Goal: Task Accomplishment & Management: Complete application form

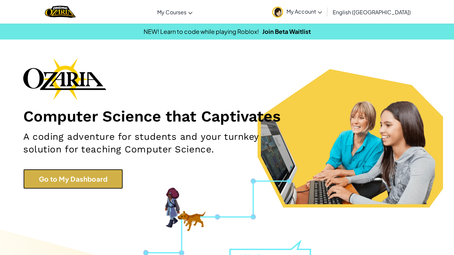
click at [75, 175] on link "Go to My Dashboard" at bounding box center [73, 179] width 100 height 20
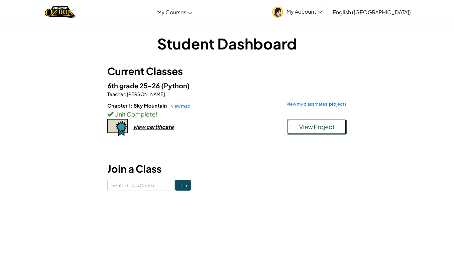
click at [298, 129] on button "View Project" at bounding box center [317, 127] width 60 height 16
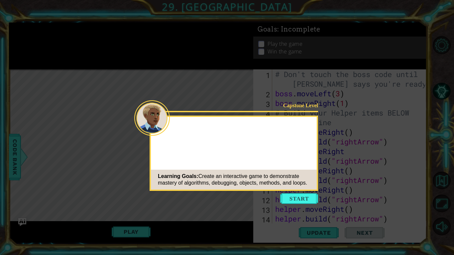
click at [295, 200] on button "Start" at bounding box center [299, 199] width 38 height 11
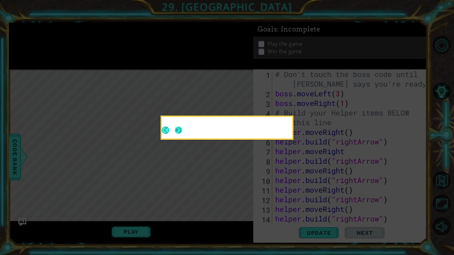
click at [176, 134] on button "Next" at bounding box center [179, 130] width 8 height 8
click at [178, 130] on icon at bounding box center [227, 127] width 454 height 255
click at [178, 131] on icon at bounding box center [227, 127] width 454 height 255
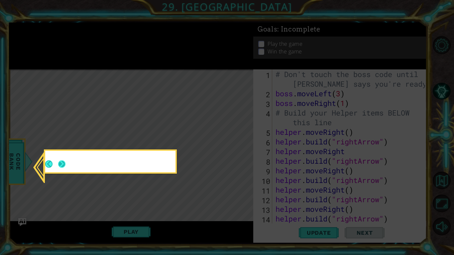
click at [65, 161] on button "Next" at bounding box center [62, 164] width 11 height 11
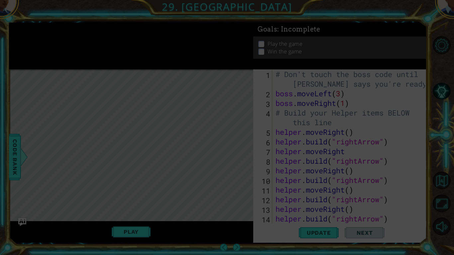
click at [62, 165] on icon at bounding box center [227, 127] width 454 height 255
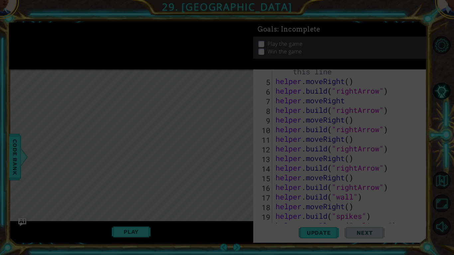
scroll to position [51, 0]
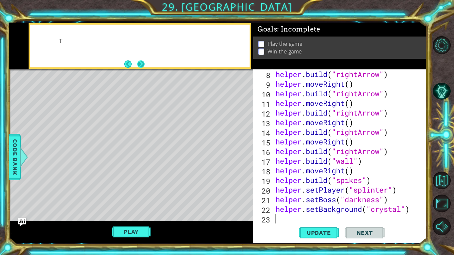
click at [143, 66] on button "Next" at bounding box center [140, 64] width 7 height 7
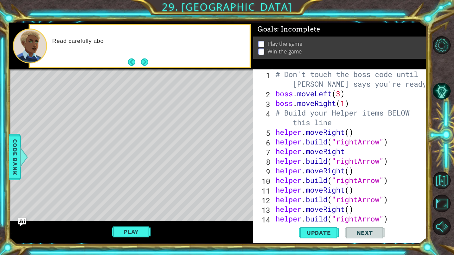
scroll to position [0, 0]
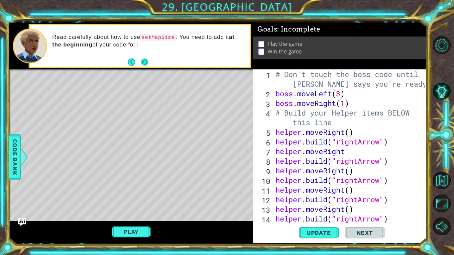
click at [144, 61] on button "Next" at bounding box center [145, 63] width 8 height 8
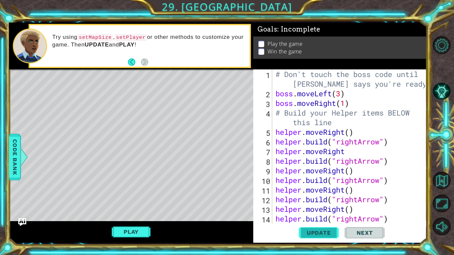
click at [331, 229] on button "Update" at bounding box center [319, 232] width 40 height 17
click at [147, 233] on button "Play" at bounding box center [131, 232] width 39 height 13
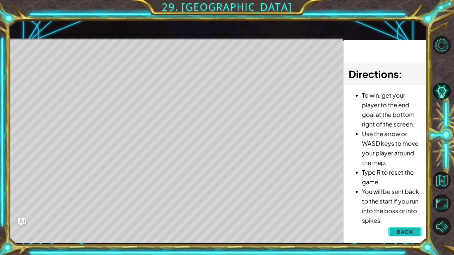
click at [413, 229] on span "Back" at bounding box center [405, 232] width 17 height 7
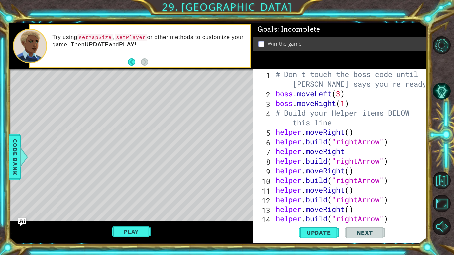
click at [17, 152] on span "Code Bank" at bounding box center [15, 157] width 11 height 41
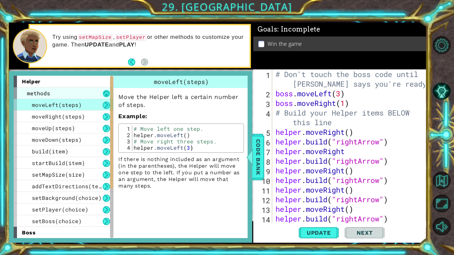
click at [107, 93] on button at bounding box center [106, 93] width 7 height 7
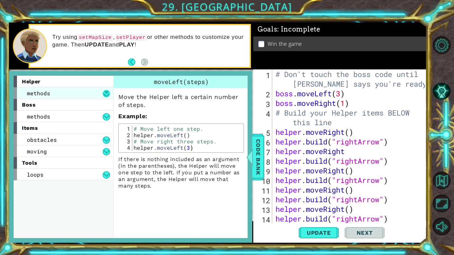
click at [107, 93] on button at bounding box center [106, 93] width 7 height 7
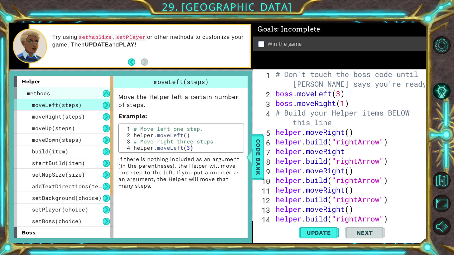
click at [61, 96] on div "methods" at bounding box center [64, 93] width 100 height 12
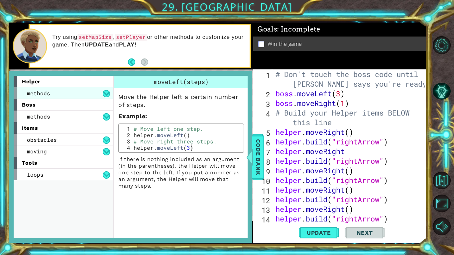
click at [90, 91] on div "methods" at bounding box center [64, 93] width 100 height 12
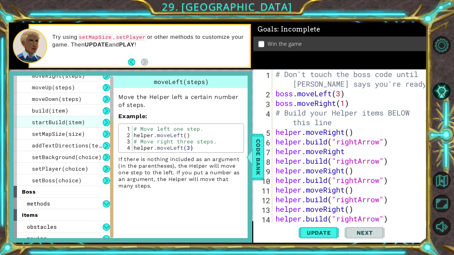
scroll to position [70, 0]
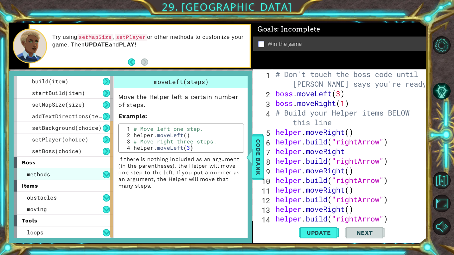
click at [51, 177] on div "methods" at bounding box center [64, 175] width 100 height 12
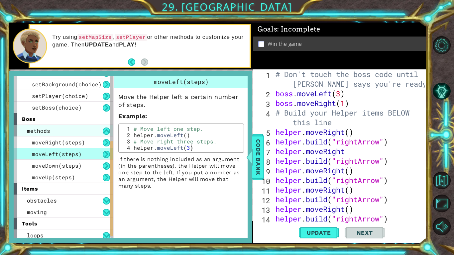
scroll to position [117, 0]
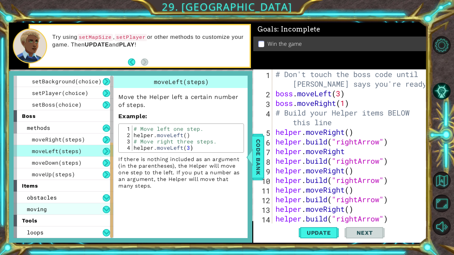
click at [53, 213] on div "moving" at bounding box center [64, 209] width 100 height 12
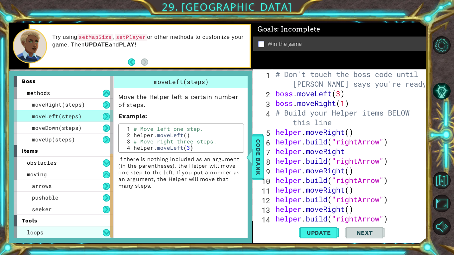
click at [57, 238] on div "loops" at bounding box center [64, 233] width 100 height 12
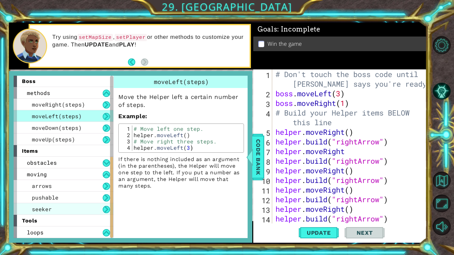
scroll to position [163, 0]
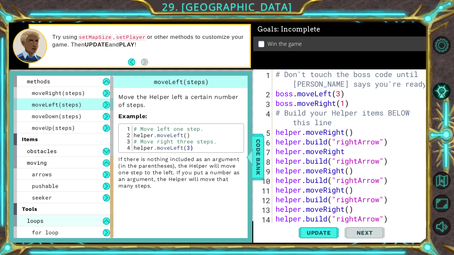
click at [57, 222] on div "loops" at bounding box center [64, 221] width 100 height 12
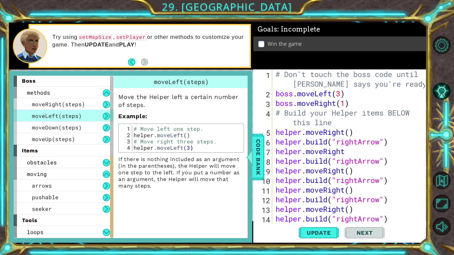
scroll to position [152, 0]
click at [57, 229] on div "loops" at bounding box center [64, 233] width 100 height 12
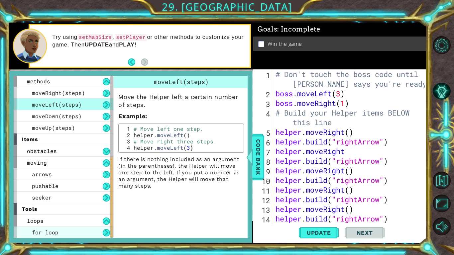
click at [53, 235] on span "for loop" at bounding box center [45, 232] width 27 height 7
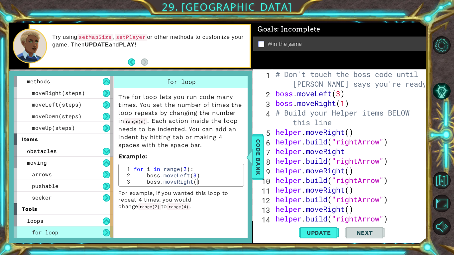
click at [276, 91] on div "# Don't touch the boss code until [PERSON_NAME] says you're ready! boss . moveL…" at bounding box center [351, 160] width 154 height 183
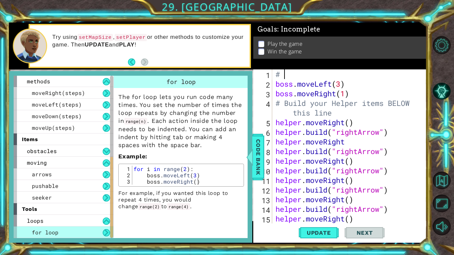
type textarea "#"
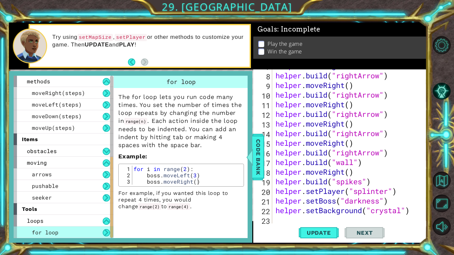
scroll to position [77, 0]
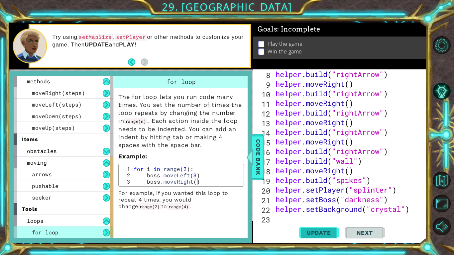
click at [333, 234] on span "Update" at bounding box center [319, 233] width 38 height 7
click at [253, 159] on div at bounding box center [250, 157] width 8 height 20
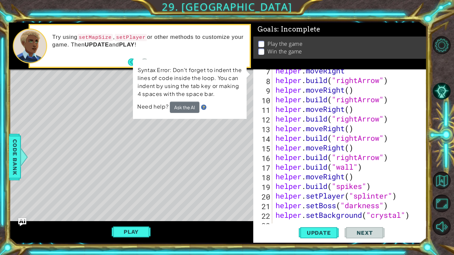
scroll to position [0, 0]
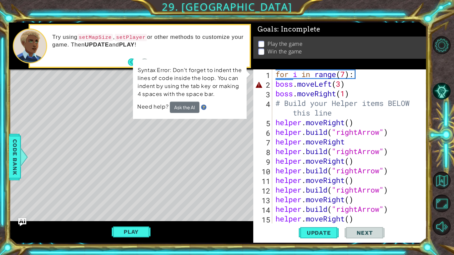
click at [291, 80] on div "for i in range ( 7 ) : boss . moveLeft ( 3 ) boss . moveRight ( 1 ) # Build you…" at bounding box center [351, 156] width 154 height 174
click at [192, 103] on button "Ask the AI" at bounding box center [185, 107] width 30 height 12
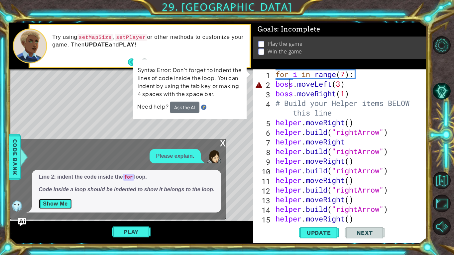
click at [66, 205] on button "Show Me" at bounding box center [56, 204] width 34 height 11
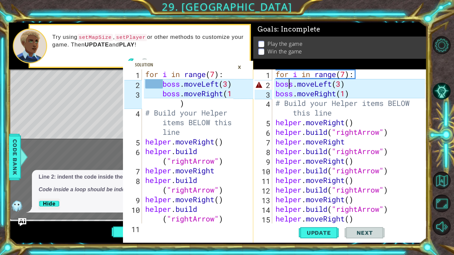
click at [280, 84] on div "for i in range ( 7 ) : boss . moveLeft ( 3 ) boss . moveRight ( 1 ) # Build you…" at bounding box center [351, 156] width 154 height 174
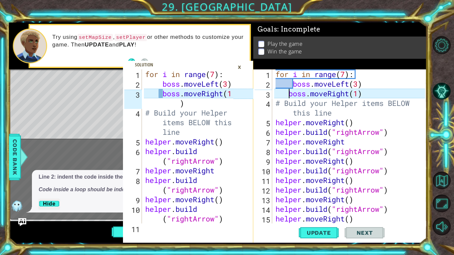
type textarea "boss.moveRight(1)"
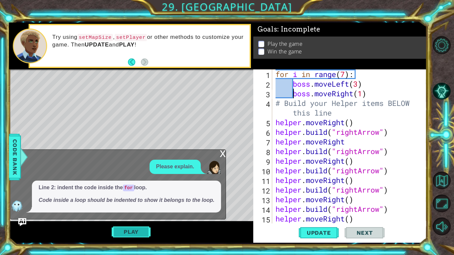
click at [141, 230] on button "Play" at bounding box center [131, 232] width 39 height 13
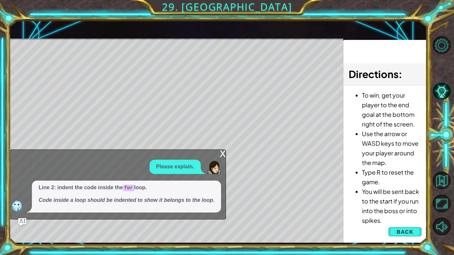
click at [222, 155] on div "x" at bounding box center [223, 153] width 6 height 7
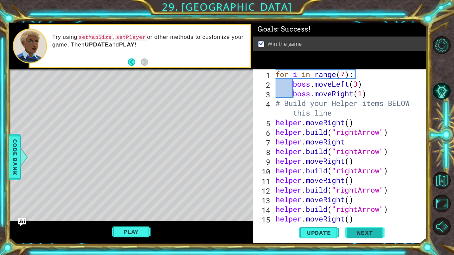
click at [369, 234] on span "Next" at bounding box center [365, 233] width 30 height 7
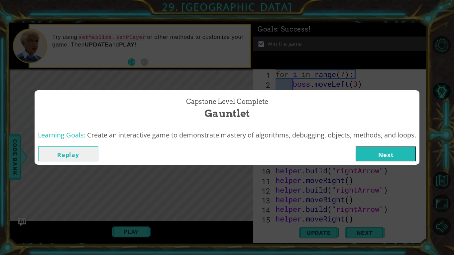
click at [366, 154] on button "Next" at bounding box center [386, 154] width 61 height 15
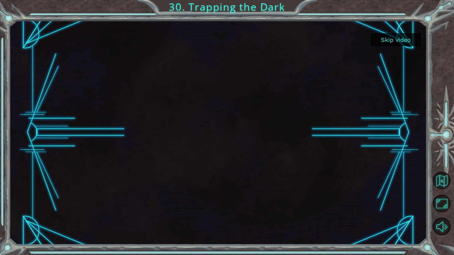
click at [391, 37] on button "Skip video" at bounding box center [396, 39] width 50 height 13
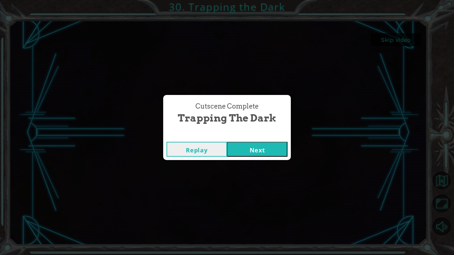
click at [239, 149] on button "Next" at bounding box center [257, 149] width 61 height 15
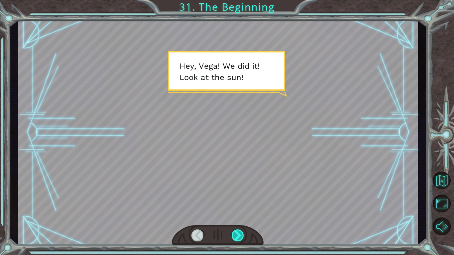
click at [238, 231] on div at bounding box center [238, 236] width 13 height 12
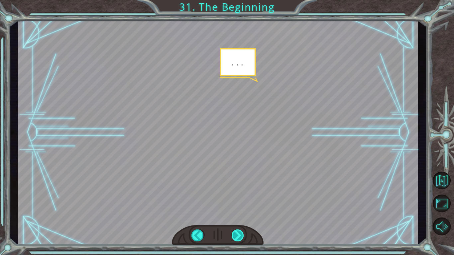
click at [238, 231] on div at bounding box center [238, 236] width 13 height 12
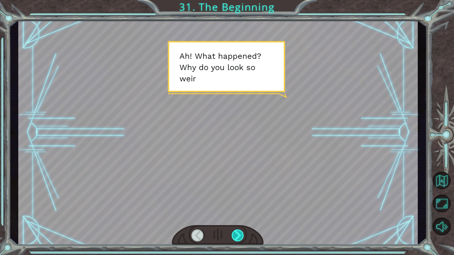
click at [238, 231] on div at bounding box center [238, 236] width 13 height 12
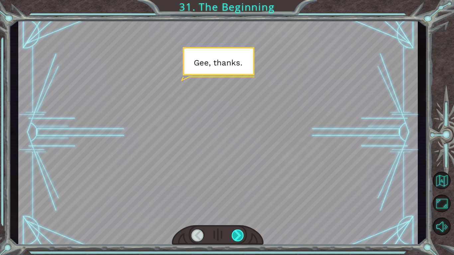
click at [238, 231] on div at bounding box center [238, 236] width 13 height 12
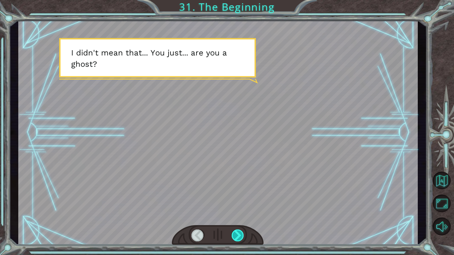
click at [238, 231] on div at bounding box center [238, 236] width 13 height 12
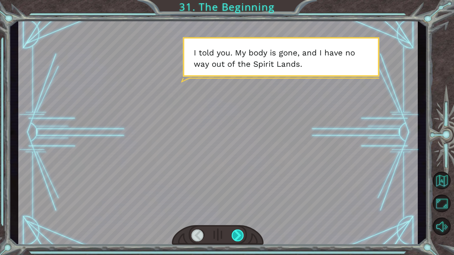
click at [238, 231] on div at bounding box center [238, 236] width 13 height 12
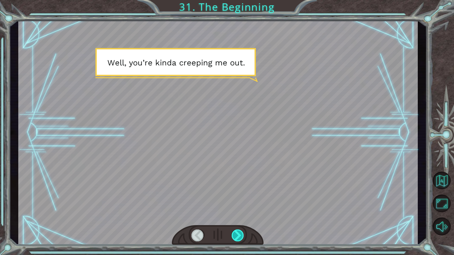
click at [238, 231] on div at bounding box center [238, 236] width 13 height 12
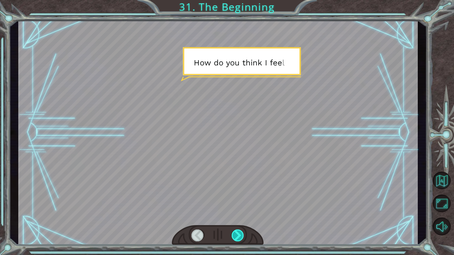
click at [238, 231] on div at bounding box center [238, 236] width 13 height 12
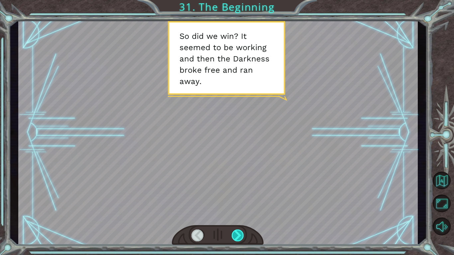
click at [238, 231] on div at bounding box center [238, 236] width 13 height 12
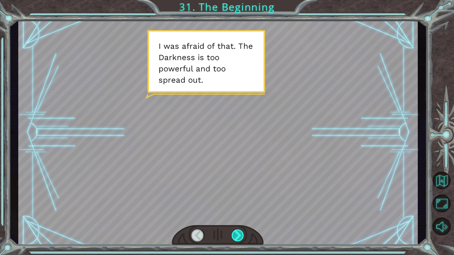
click at [238, 231] on div at bounding box center [238, 236] width 13 height 12
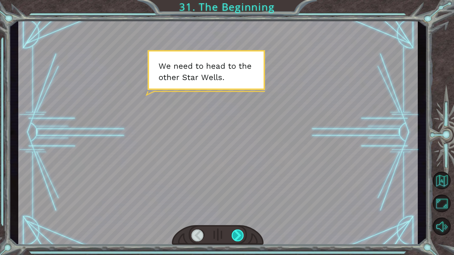
click at [238, 231] on div at bounding box center [238, 236] width 13 height 12
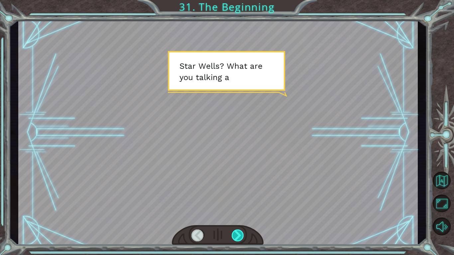
click at [238, 231] on div at bounding box center [238, 236] width 13 height 12
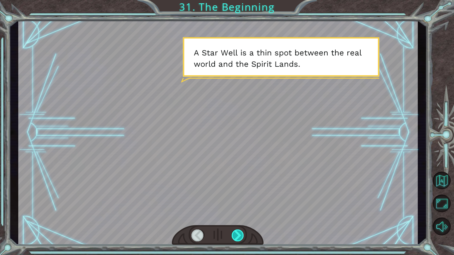
click at [238, 231] on div at bounding box center [238, 236] width 13 height 12
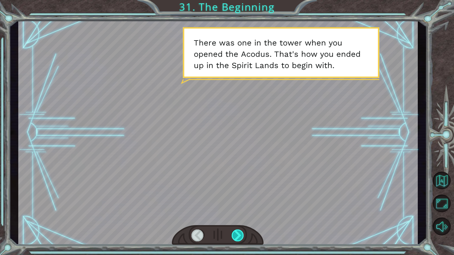
click at [238, 231] on div at bounding box center [238, 236] width 13 height 12
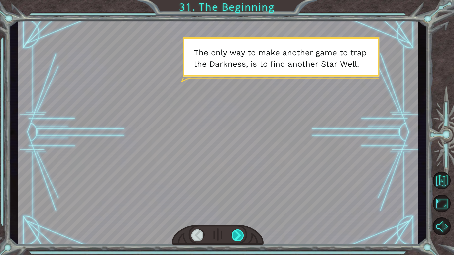
click at [238, 231] on div at bounding box center [238, 236] width 13 height 12
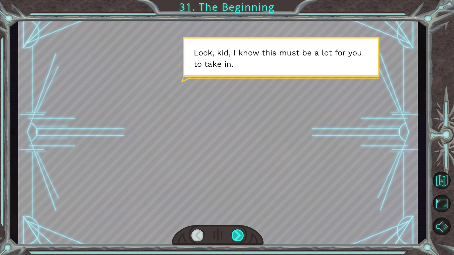
click at [238, 231] on div at bounding box center [238, 236] width 13 height 12
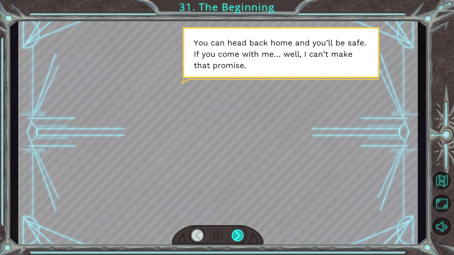
click at [238, 231] on div at bounding box center [238, 236] width 13 height 12
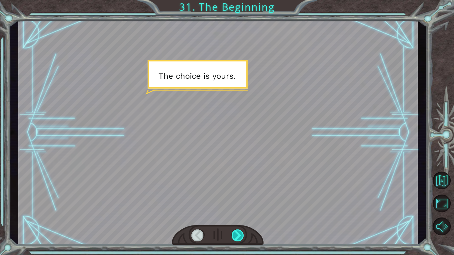
click at [238, 231] on div at bounding box center [238, 236] width 13 height 12
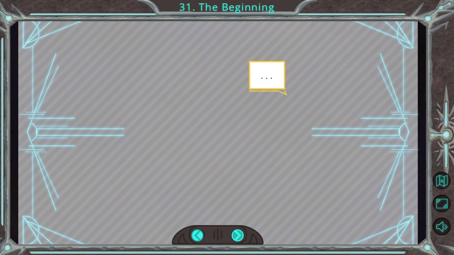
click at [238, 231] on div at bounding box center [238, 236] width 13 height 12
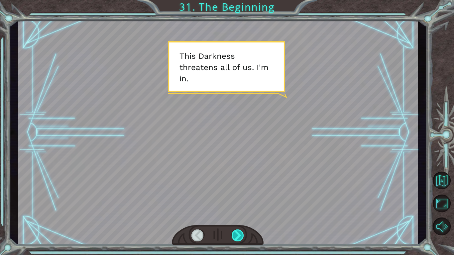
click at [238, 231] on div at bounding box center [238, 236] width 13 height 12
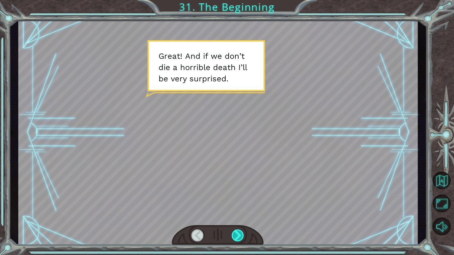
click at [238, 231] on div at bounding box center [238, 236] width 13 height 12
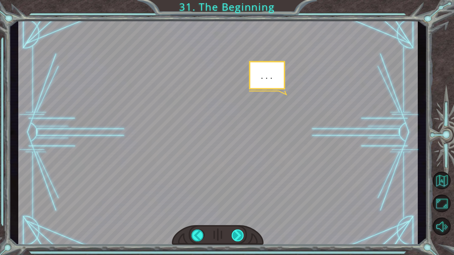
click at [238, 231] on div at bounding box center [238, 236] width 13 height 12
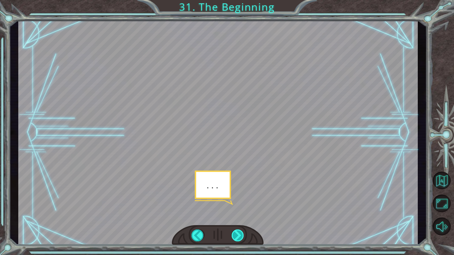
click at [238, 231] on div at bounding box center [238, 236] width 13 height 12
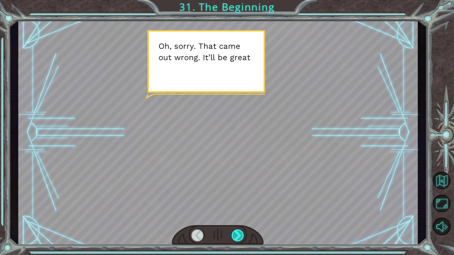
click at [236, 234] on div at bounding box center [238, 236] width 13 height 12
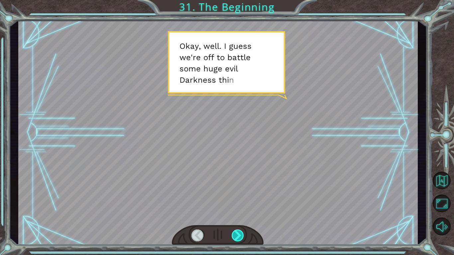
click at [236, 234] on div at bounding box center [238, 236] width 13 height 12
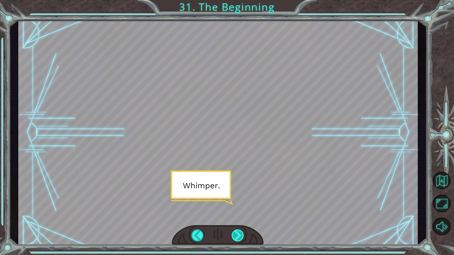
click at [236, 234] on div at bounding box center [238, 236] width 13 height 12
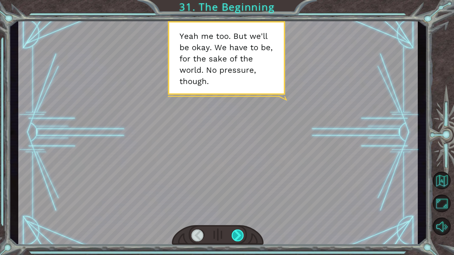
click at [236, 234] on div at bounding box center [238, 236] width 13 height 12
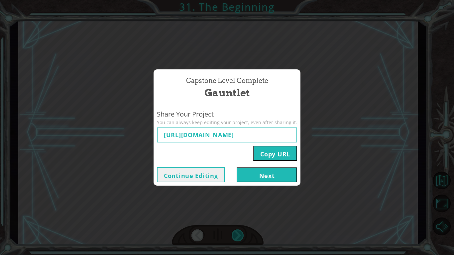
type input "[URL][DOMAIN_NAME]"
click at [260, 178] on button "Next" at bounding box center [267, 175] width 61 height 15
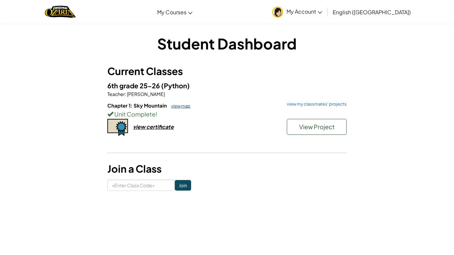
click at [186, 106] on link "view map" at bounding box center [179, 105] width 23 height 5
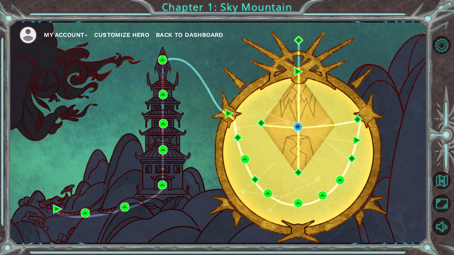
click at [67, 35] on button "My Account" at bounding box center [66, 35] width 44 height 10
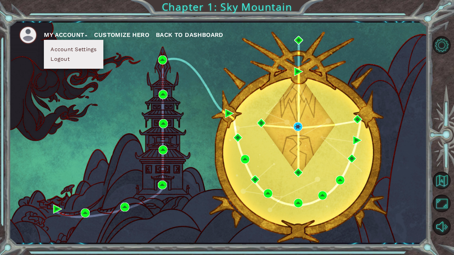
click at [67, 35] on button "My Account" at bounding box center [66, 35] width 44 height 10
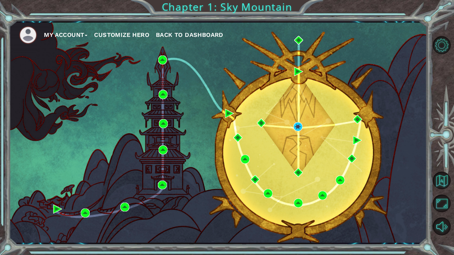
click at [113, 35] on button "Customize Hero" at bounding box center [121, 35] width 55 height 10
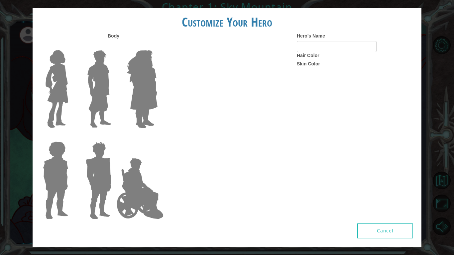
type input "WingsOfFire4life"
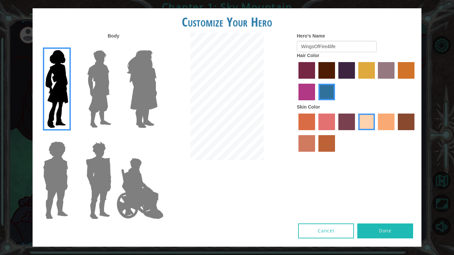
click at [334, 228] on button "Cancel" at bounding box center [326, 231] width 56 height 15
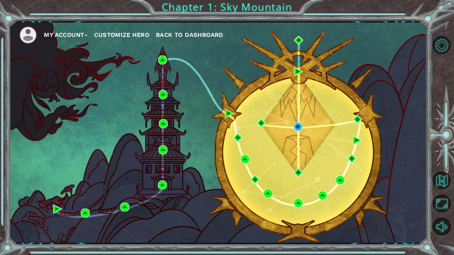
click at [213, 36] on span "Back to Dashboard" at bounding box center [189, 34] width 67 height 7
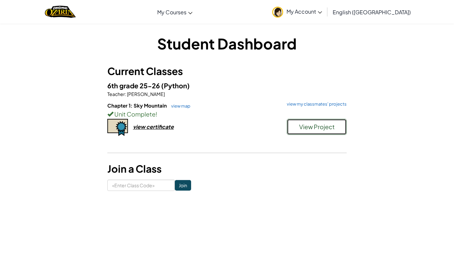
click at [308, 124] on span "View Project" at bounding box center [317, 127] width 36 height 8
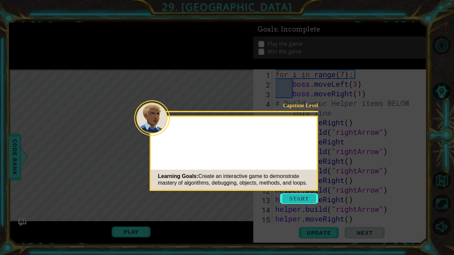
click at [302, 198] on button "Start" at bounding box center [299, 199] width 38 height 11
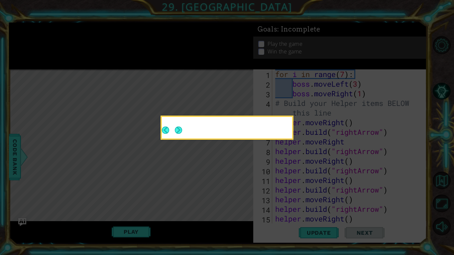
click at [302, 199] on icon at bounding box center [227, 127] width 454 height 255
click at [177, 127] on button "Next" at bounding box center [178, 130] width 7 height 7
click at [182, 134] on button "Next" at bounding box center [178, 130] width 7 height 7
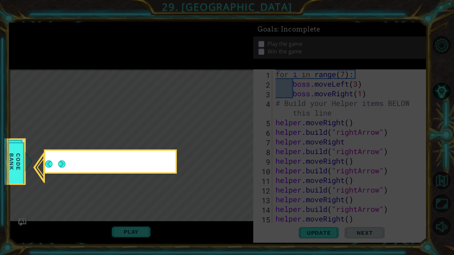
click at [240, 155] on icon at bounding box center [227, 127] width 454 height 255
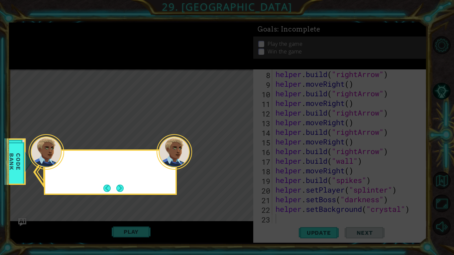
scroll to position [77, 0]
click at [121, 190] on button "Next" at bounding box center [119, 188] width 7 height 7
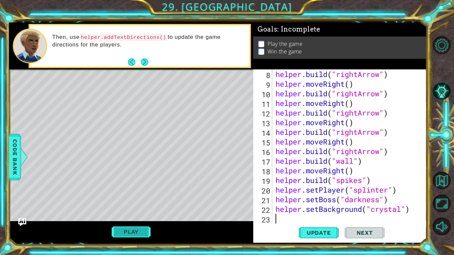
click at [132, 232] on button "Play" at bounding box center [131, 232] width 39 height 13
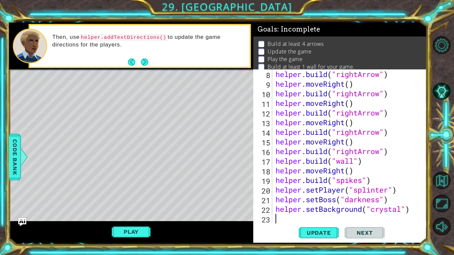
click at [140, 232] on button "Play" at bounding box center [131, 232] width 39 height 13
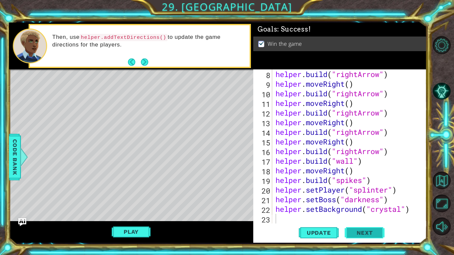
click at [360, 234] on span "Next" at bounding box center [365, 233] width 30 height 7
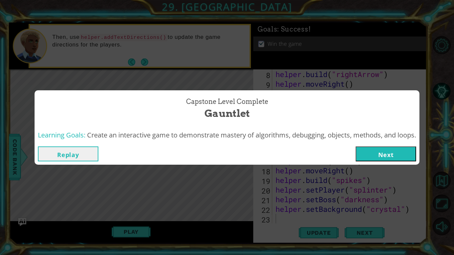
click at [389, 153] on button "Next" at bounding box center [386, 154] width 61 height 15
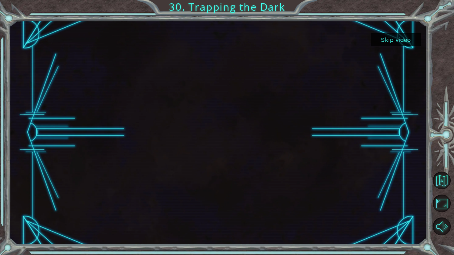
click at [391, 40] on button "Skip video" at bounding box center [396, 39] width 50 height 13
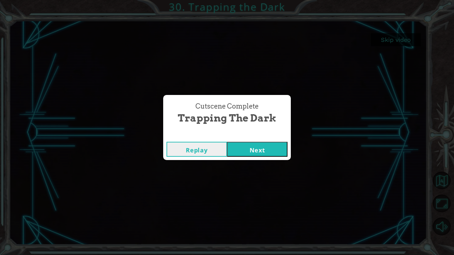
click at [242, 147] on button "Next" at bounding box center [257, 149] width 61 height 15
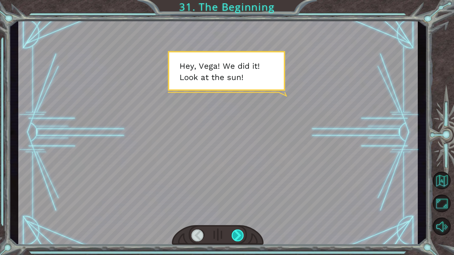
click at [234, 240] on div at bounding box center [238, 236] width 13 height 12
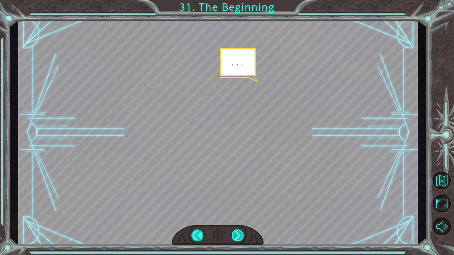
click at [239, 234] on div at bounding box center [238, 236] width 13 height 12
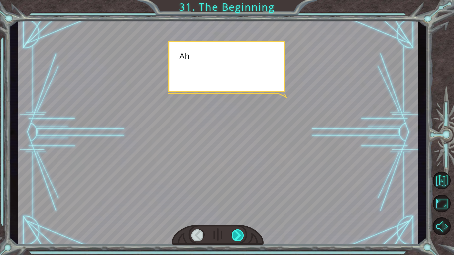
click at [239, 234] on div at bounding box center [238, 236] width 13 height 12
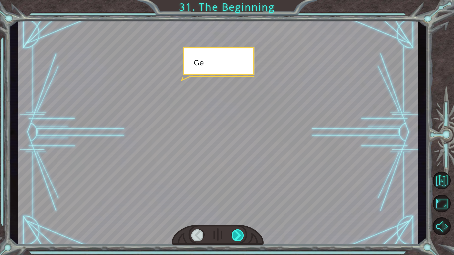
click at [239, 234] on div at bounding box center [238, 236] width 13 height 12
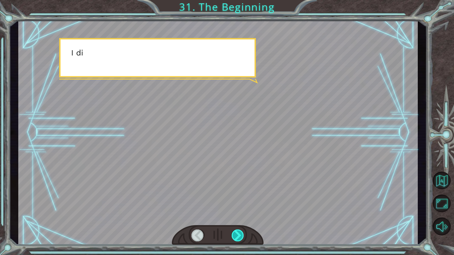
click at [239, 234] on div at bounding box center [238, 236] width 13 height 12
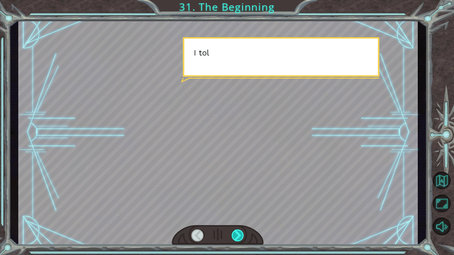
click at [239, 234] on div at bounding box center [238, 236] width 13 height 12
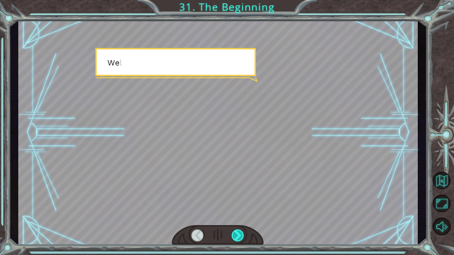
click at [239, 234] on div at bounding box center [238, 236] width 13 height 12
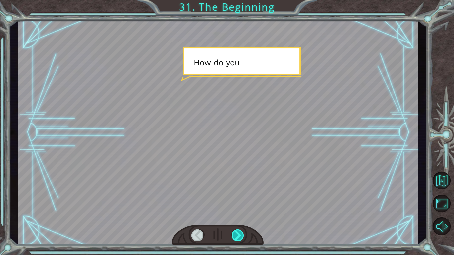
click at [239, 234] on div at bounding box center [238, 236] width 13 height 12
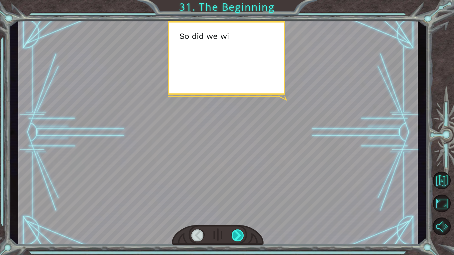
click at [239, 234] on div at bounding box center [238, 236] width 13 height 12
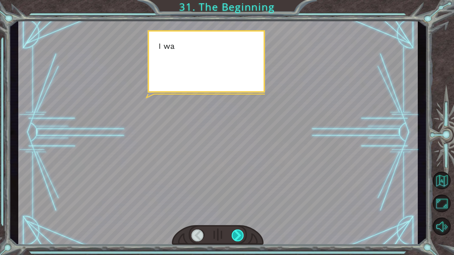
click at [239, 234] on div at bounding box center [238, 236] width 13 height 12
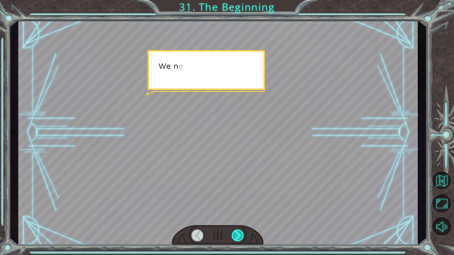
click at [239, 234] on div at bounding box center [238, 236] width 13 height 12
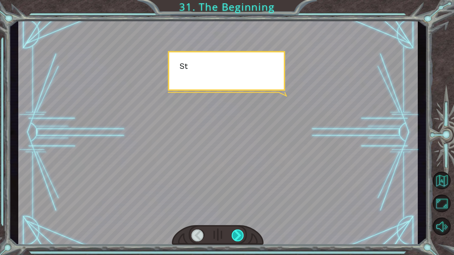
click at [239, 234] on div at bounding box center [238, 236] width 13 height 12
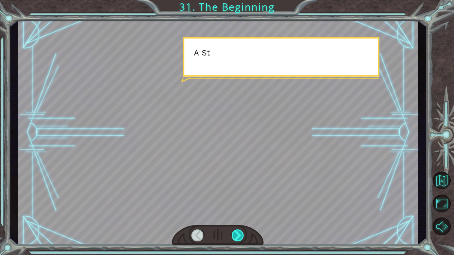
click at [239, 234] on div at bounding box center [238, 236] width 13 height 12
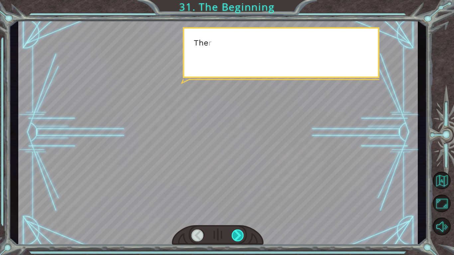
click at [239, 234] on div at bounding box center [238, 236] width 13 height 12
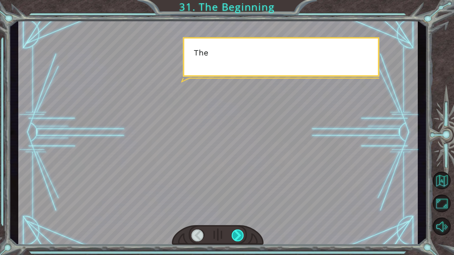
click at [239, 234] on div at bounding box center [238, 236] width 13 height 12
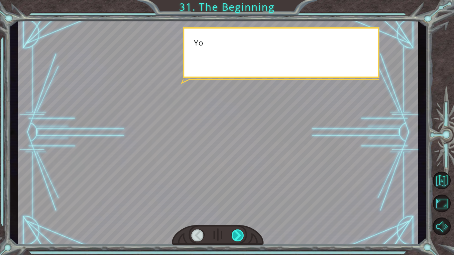
click at [239, 234] on div at bounding box center [238, 236] width 13 height 12
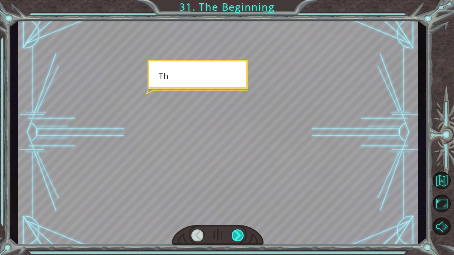
click at [239, 234] on div at bounding box center [238, 236] width 13 height 12
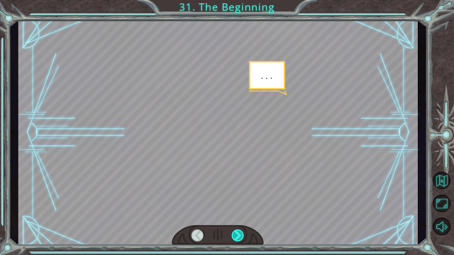
click at [239, 234] on div at bounding box center [238, 236] width 13 height 12
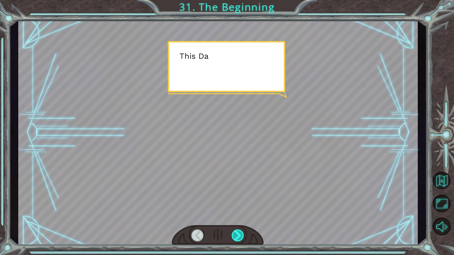
click at [239, 234] on div at bounding box center [238, 236] width 13 height 12
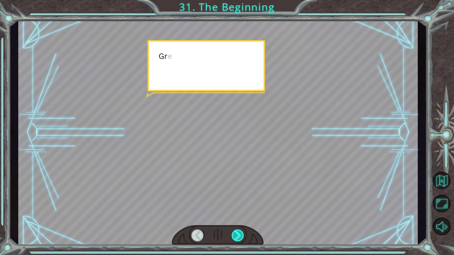
click at [239, 234] on div at bounding box center [238, 236] width 13 height 12
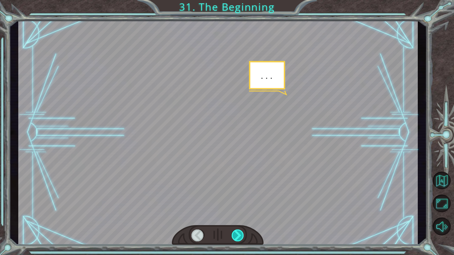
click at [239, 234] on div at bounding box center [238, 236] width 13 height 12
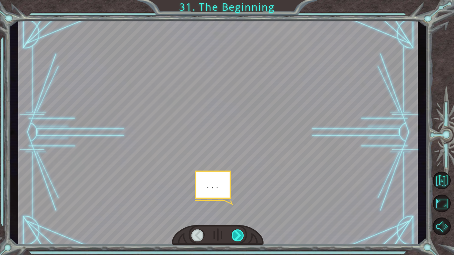
click at [239, 234] on div at bounding box center [238, 236] width 13 height 12
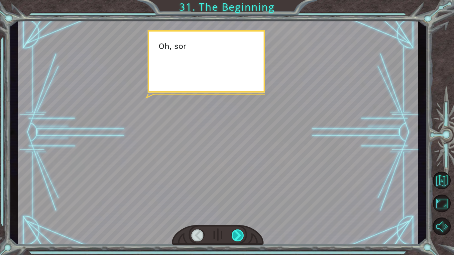
click at [239, 234] on div at bounding box center [238, 236] width 13 height 12
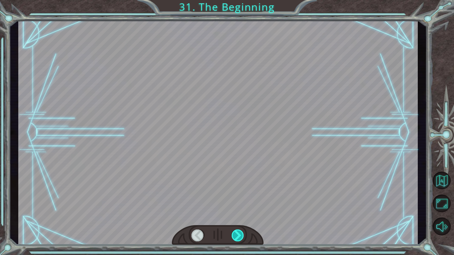
click at [239, 234] on div at bounding box center [238, 236] width 13 height 12
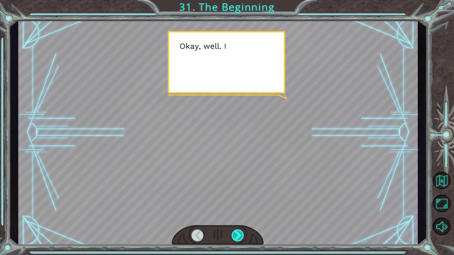
click at [239, 234] on div at bounding box center [238, 236] width 13 height 12
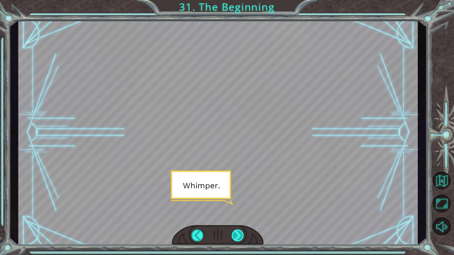
click at [239, 234] on div at bounding box center [238, 236] width 13 height 12
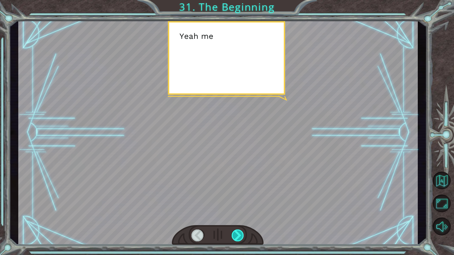
click at [239, 234] on div at bounding box center [238, 236] width 13 height 12
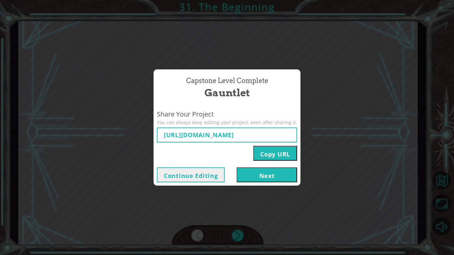
type input "[URL][DOMAIN_NAME]"
click at [251, 174] on button "Next" at bounding box center [267, 175] width 61 height 15
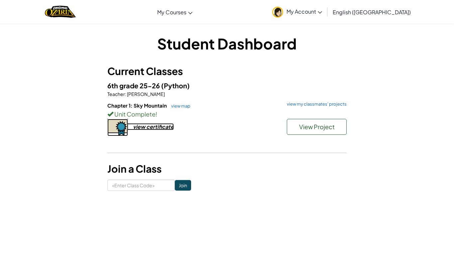
click at [156, 127] on div "view certificate" at bounding box center [153, 126] width 41 height 7
click at [95, 59] on div "Student Dashboard Current Classes 6th grade 25-26 (Python) Teacher : Christophe…" at bounding box center [227, 112] width 389 height 158
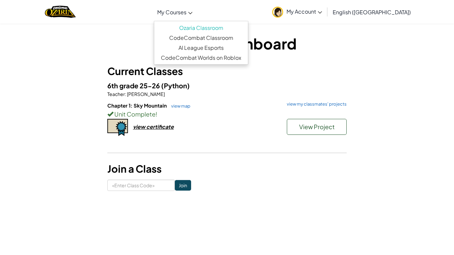
click at [187, 9] on span "My Courses" at bounding box center [171, 12] width 29 height 7
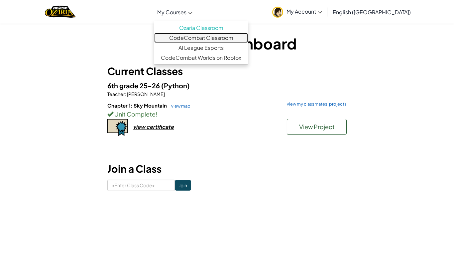
click at [216, 39] on link "CodeCombat Classroom" at bounding box center [201, 38] width 94 height 10
